Goal: Information Seeking & Learning: Check status

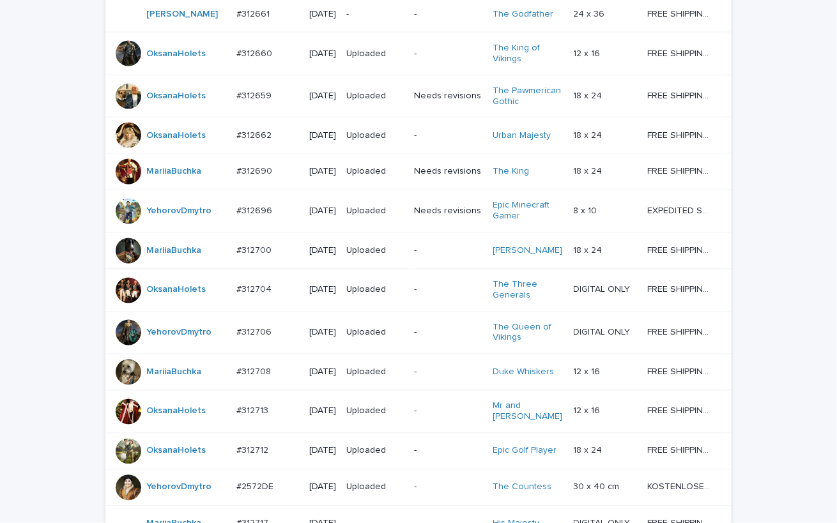
scroll to position [1118, 0]
